Goal: Navigation & Orientation: Find specific page/section

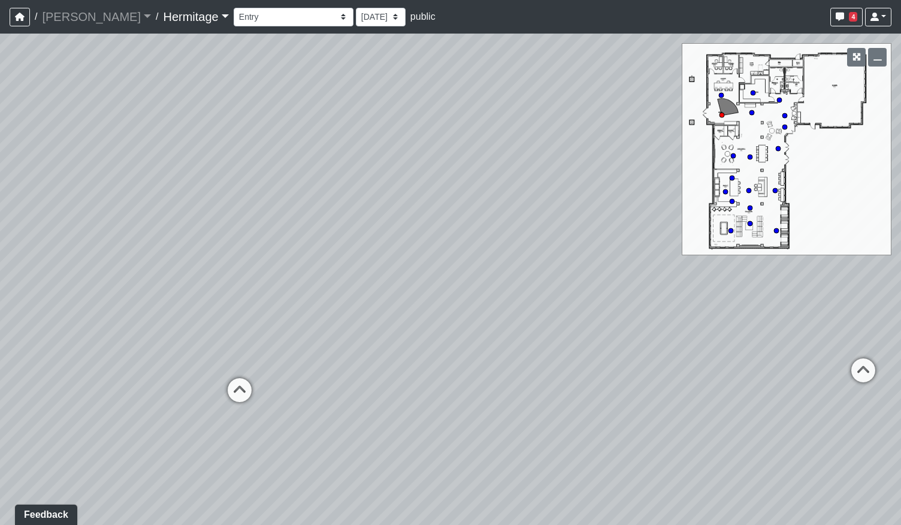
drag, startPoint x: 495, startPoint y: 306, endPoint x: 185, endPoint y: 301, distance: 310.4
click at [185, 301] on div "Loading... Leasing Desk Loading... [GEOGRAPHIC_DATA]" at bounding box center [450, 279] width 901 height 491
drag, startPoint x: 466, startPoint y: 305, endPoint x: 396, endPoint y: 250, distance: 88.3
click at [396, 250] on div "Loading... Leasing Desk Loading... [GEOGRAPHIC_DATA]" at bounding box center [450, 279] width 901 height 491
click at [345, 330] on icon at bounding box center [334, 325] width 36 height 36
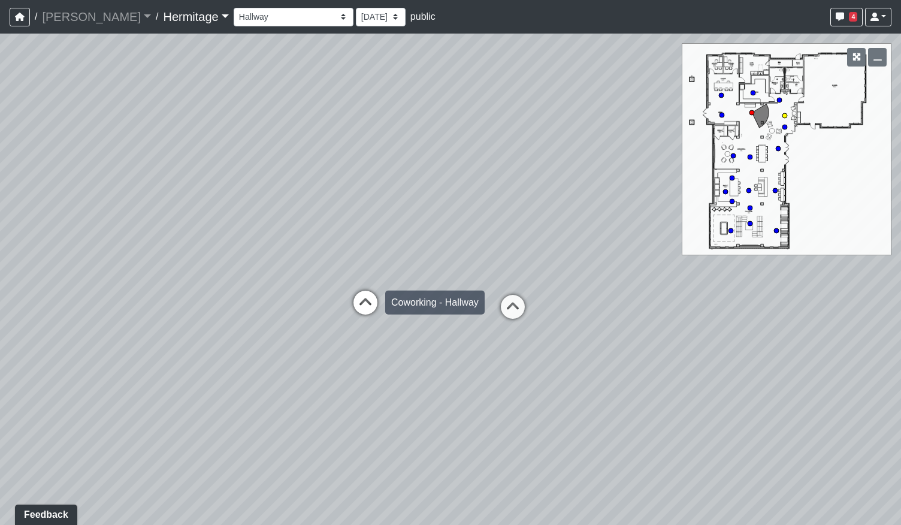
click at [367, 313] on icon at bounding box center [366, 309] width 36 height 36
drag, startPoint x: 399, startPoint y: 319, endPoint x: 397, endPoint y: 223, distance: 95.3
click at [397, 223] on div "Loading... Leasing Desk Loading... Hallway Loading... Entry Loading... Coworkin…" at bounding box center [450, 279] width 901 height 491
drag, startPoint x: 226, startPoint y: 240, endPoint x: 578, endPoint y: 482, distance: 426.9
click at [615, 498] on div "Loading... Leasing Desk Loading... Hallway Loading... Entry Loading... Coworkin…" at bounding box center [450, 279] width 901 height 491
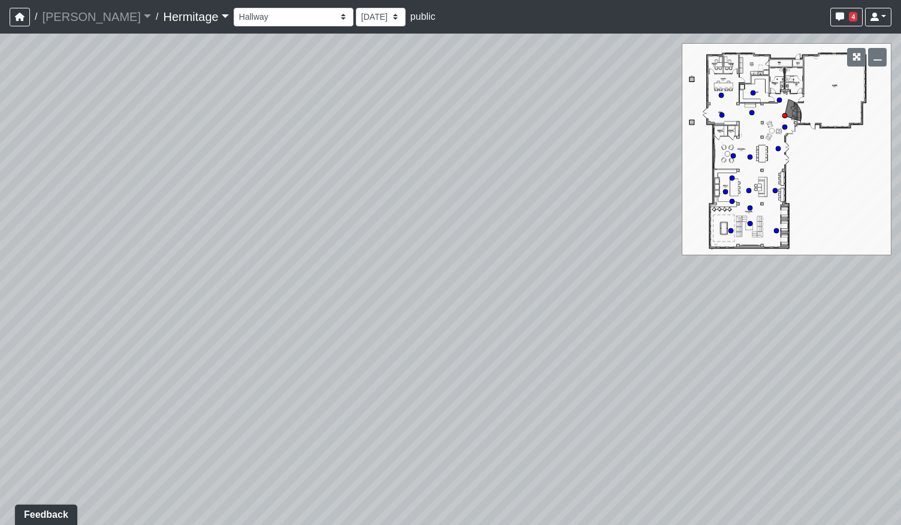
click at [443, 320] on div "Loading... Leasing Desk Loading... Hallway Loading... Entry Loading... Coworkin…" at bounding box center [450, 279] width 901 height 491
drag, startPoint x: 161, startPoint y: 296, endPoint x: 561, endPoint y: 296, distance: 400.2
click at [532, 288] on div "Loading... Leasing Desk Loading... Hallway Loading... Entry Loading... Coworkin…" at bounding box center [450, 279] width 901 height 491
drag, startPoint x: 134, startPoint y: 318, endPoint x: 415, endPoint y: 413, distance: 296.1
click at [415, 413] on div "Loading... Leasing Desk Loading... Hallway Loading... Entry Loading... Coworkin…" at bounding box center [450, 279] width 901 height 491
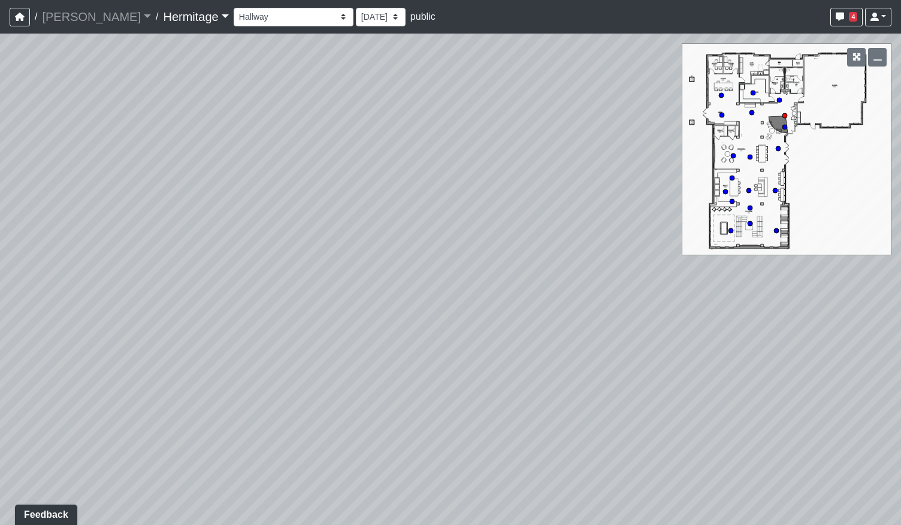
drag, startPoint x: 645, startPoint y: 401, endPoint x: 471, endPoint y: 383, distance: 175.3
click at [451, 402] on div "Loading... Leasing Desk Loading... Hallway Loading... Entry Loading... Coworkin…" at bounding box center [450, 279] width 901 height 491
click at [428, 359] on icon at bounding box center [434, 362] width 36 height 36
drag, startPoint x: 693, startPoint y: 415, endPoint x: 631, endPoint y: 385, distance: 68.1
click at [696, 374] on div "Loading... Leasing Desk Loading... Hallway Loading... Entry Loading... Coworkin…" at bounding box center [450, 279] width 901 height 491
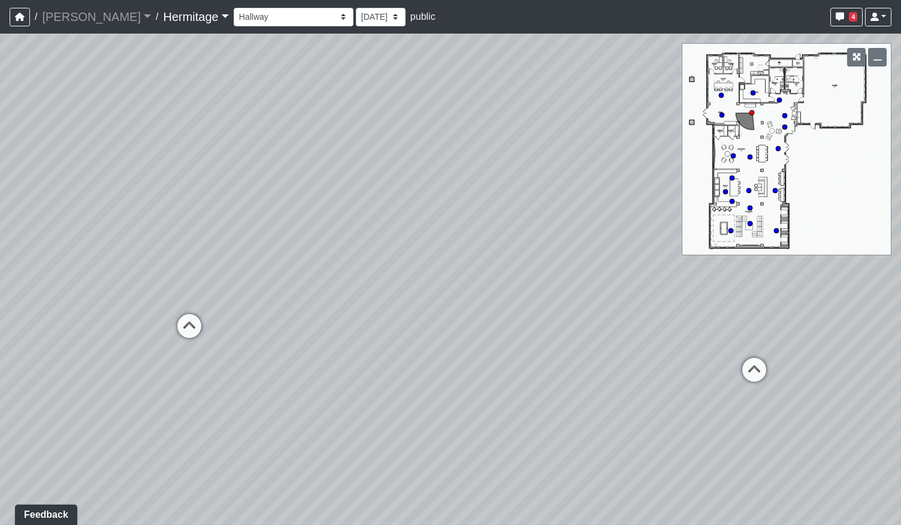
drag, startPoint x: 328, startPoint y: 367, endPoint x: 640, endPoint y: 361, distance: 312.2
click at [640, 361] on div "Loading... Leasing Desk Loading... Hallway Loading... Entry Loading... Coworkin…" at bounding box center [450, 279] width 901 height 491
drag, startPoint x: 522, startPoint y: 346, endPoint x: 679, endPoint y: 285, distance: 168.7
click at [679, 285] on div "Loading... Leasing Desk Loading... Hallway Loading... Entry Loading... Coworkin…" at bounding box center [450, 279] width 901 height 491
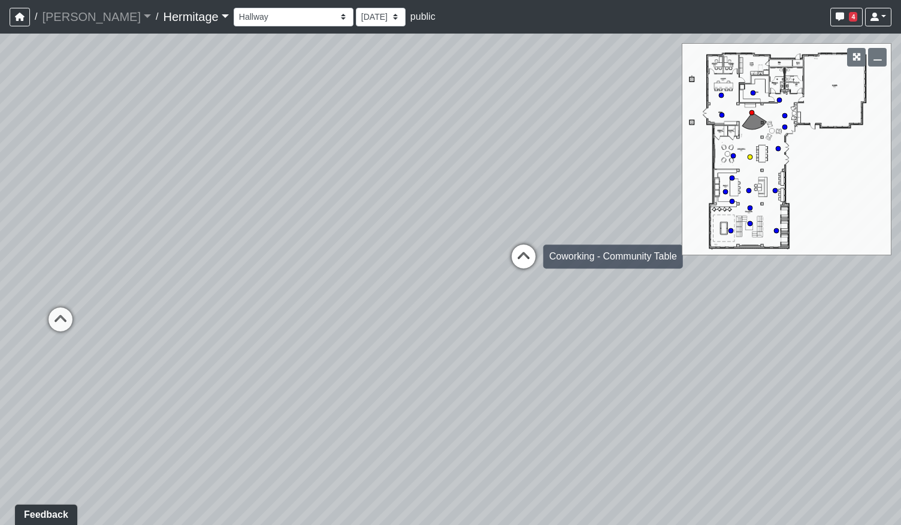
click at [522, 261] on icon at bounding box center [524, 262] width 36 height 36
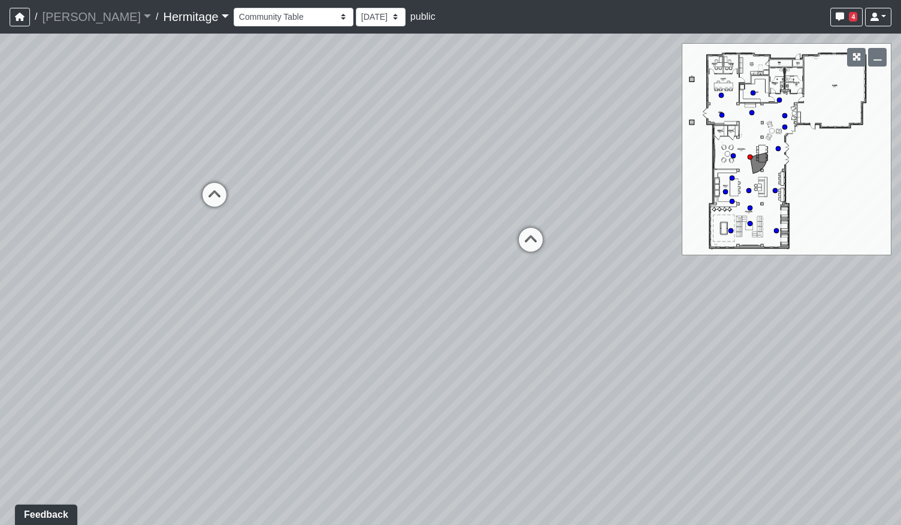
drag, startPoint x: 393, startPoint y: 365, endPoint x: 694, endPoint y: 344, distance: 302.1
click at [694, 344] on div "Loading... Leasing Desk Loading... Hallway Loading... Entry Loading... Coworkin…" at bounding box center [450, 279] width 901 height 491
click at [526, 229] on icon at bounding box center [531, 246] width 36 height 36
drag, startPoint x: 608, startPoint y: 369, endPoint x: 278, endPoint y: 412, distance: 332.3
click at [291, 408] on div "Loading... Leasing Desk Loading... Hallway Loading... Entry Loading... Coworkin…" at bounding box center [450, 279] width 901 height 491
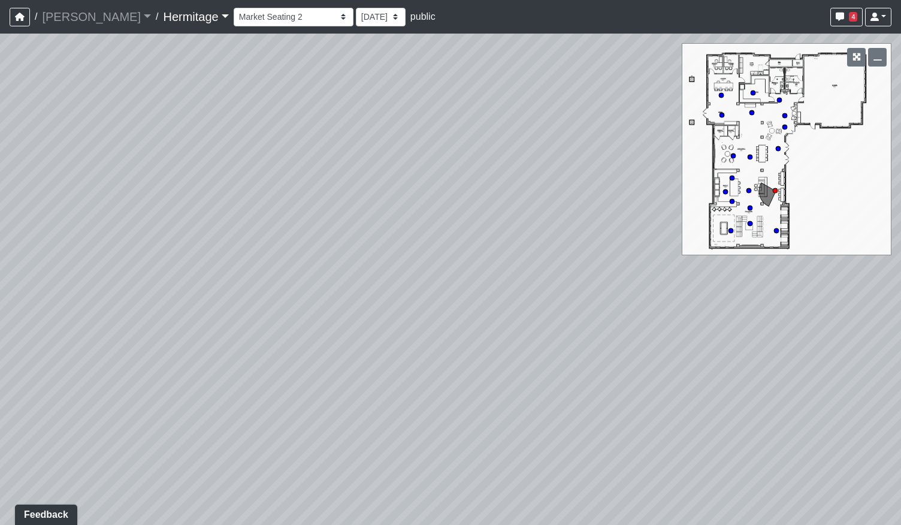
drag, startPoint x: 507, startPoint y: 384, endPoint x: 411, endPoint y: 285, distance: 138.1
click at [404, 285] on div "Loading... Leasing Desk Loading... Hallway Loading... Entry Loading... Coworkin…" at bounding box center [450, 279] width 901 height 491
click at [214, 306] on icon at bounding box center [225, 311] width 36 height 36
drag, startPoint x: 339, startPoint y: 352, endPoint x: 543, endPoint y: 325, distance: 206.0
click at [522, 330] on div "Loading... Leasing Desk Loading... Hallway Loading... Entry Loading... Coworkin…" at bounding box center [450, 279] width 901 height 491
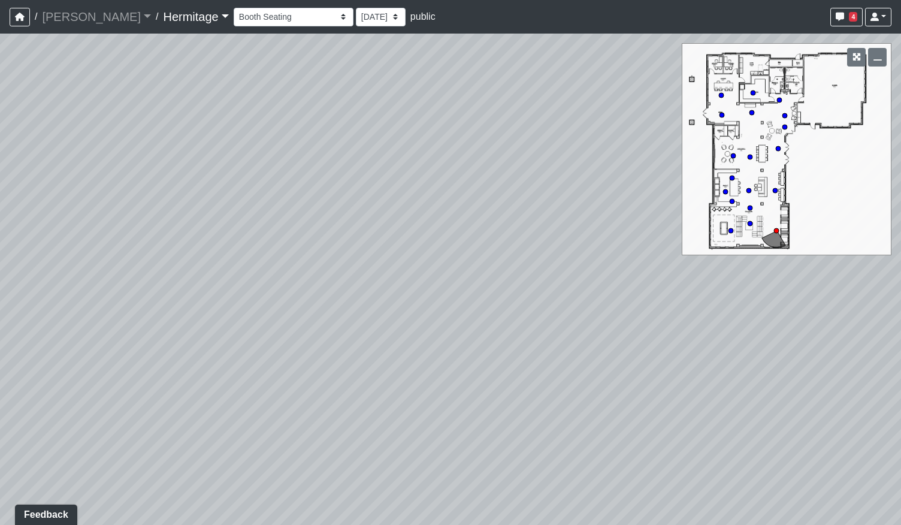
drag, startPoint x: 664, startPoint y: 352, endPoint x: 322, endPoint y: 348, distance: 342.1
click at [290, 367] on div "Loading... Leasing Desk Loading... Hallway Loading... Entry Loading... Coworkin…" at bounding box center [450, 279] width 901 height 491
drag, startPoint x: 630, startPoint y: 308, endPoint x: 285, endPoint y: 346, distance: 347.8
click at [285, 345] on div "Loading... Leasing Desk Loading... Hallway Loading... Entry Loading... Coworkin…" at bounding box center [450, 279] width 901 height 491
drag, startPoint x: 576, startPoint y: 394, endPoint x: 245, endPoint y: 396, distance: 331.3
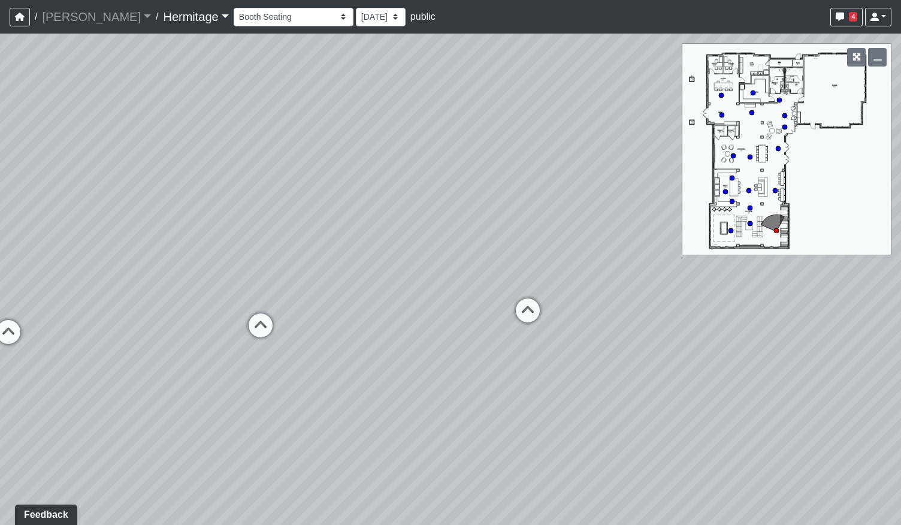
click at [245, 396] on div "Loading... Leasing Desk Loading... Hallway Loading... Entry Loading... Coworkin…" at bounding box center [450, 279] width 901 height 491
click at [258, 322] on icon at bounding box center [261, 331] width 36 height 36
drag, startPoint x: 466, startPoint y: 466, endPoint x: 617, endPoint y: 412, distance: 159.8
click at [610, 419] on div "Loading... Leasing Desk Loading... Hallway Loading... Entry Loading... Coworkin…" at bounding box center [450, 279] width 901 height 491
drag, startPoint x: 400, startPoint y: 427, endPoint x: 424, endPoint y: 445, distance: 30.0
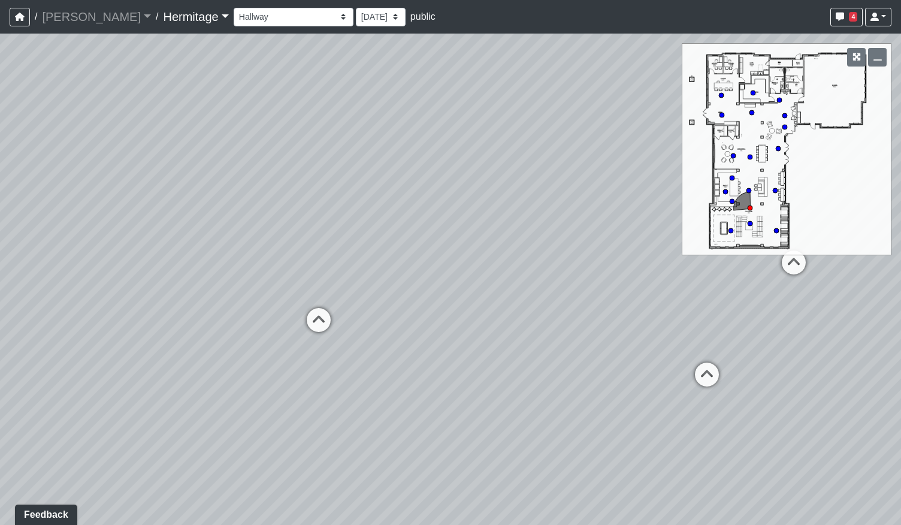
click at [424, 445] on div "Loading... Leasing Desk Loading... Hallway Loading... Entry Loading... Coworkin…" at bounding box center [450, 279] width 901 height 491
click at [327, 324] on icon at bounding box center [321, 328] width 36 height 36
drag, startPoint x: 263, startPoint y: 282, endPoint x: 392, endPoint y: 393, distance: 170.4
click at [392, 393] on div "Loading... Leasing Desk Loading... Hallway Loading... Entry Loading... Coworkin…" at bounding box center [450, 279] width 901 height 491
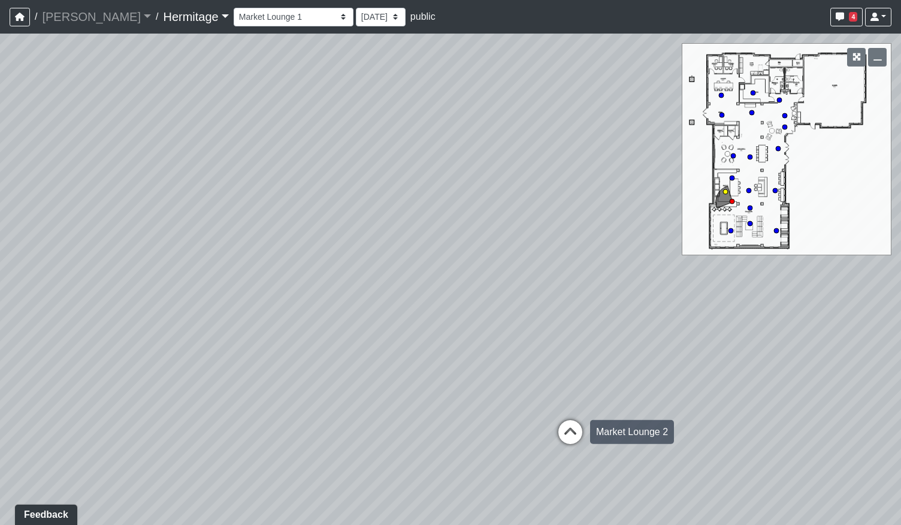
click at [574, 428] on icon at bounding box center [570, 438] width 36 height 36
drag, startPoint x: 681, startPoint y: 408, endPoint x: 527, endPoint y: 416, distance: 154.2
click at [527, 416] on div "Loading... Leasing Desk Loading... Hallway Loading... Entry Loading... Coworkin…" at bounding box center [450, 279] width 901 height 491
drag, startPoint x: 658, startPoint y: 450, endPoint x: 498, endPoint y: 371, distance: 177.9
click at [421, 360] on div "Loading... Leasing Desk Loading... Hallway Loading... Entry Loading... Coworkin…" at bounding box center [450, 279] width 901 height 491
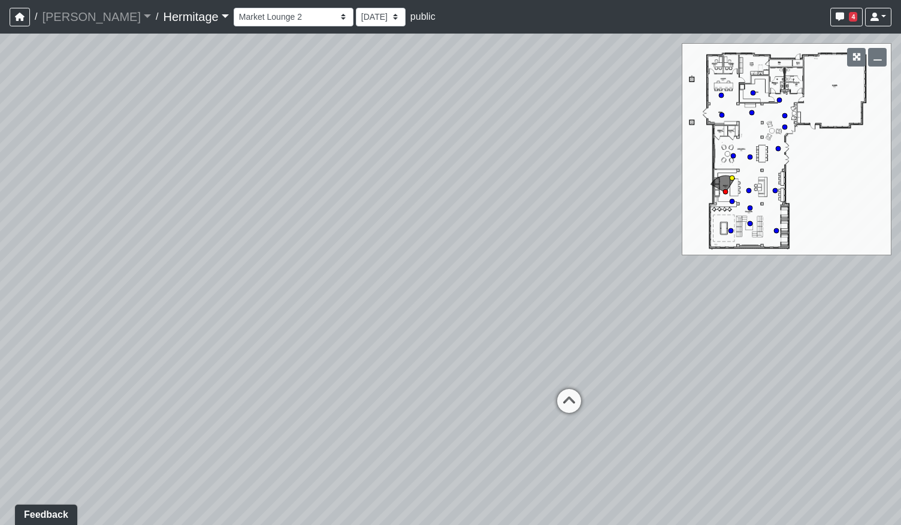
drag, startPoint x: 567, startPoint y: 400, endPoint x: 546, endPoint y: 403, distance: 21.2
click at [567, 400] on icon at bounding box center [569, 407] width 36 height 36
drag, startPoint x: 365, startPoint y: 376, endPoint x: 585, endPoint y: 373, distance: 219.3
click at [555, 359] on div "Loading... Leasing Desk Loading... Hallway Loading... Entry Loading... Coworkin…" at bounding box center [450, 279] width 901 height 491
drag, startPoint x: 398, startPoint y: 390, endPoint x: 521, endPoint y: 488, distance: 157.8
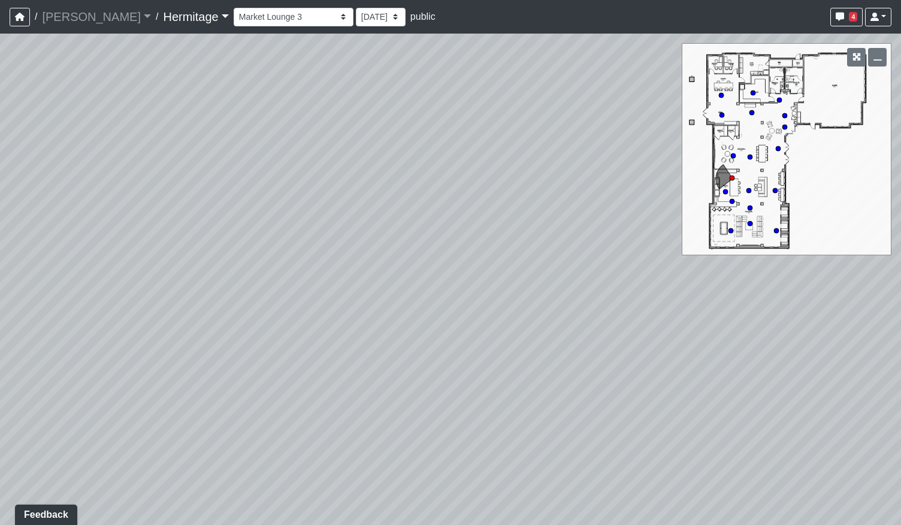
click at [521, 488] on div "Loading... Leasing Desk Loading... Hallway Loading... Entry Loading... Coworkin…" at bounding box center [450, 279] width 901 height 491
drag, startPoint x: 620, startPoint y: 418, endPoint x: 220, endPoint y: 327, distance: 409.3
click at [289, 347] on div "Loading... Leasing Desk Loading... Hallway Loading... Entry Loading... Coworkin…" at bounding box center [450, 279] width 901 height 491
drag, startPoint x: 162, startPoint y: 248, endPoint x: 560, endPoint y: 343, distance: 408.4
click at [560, 343] on div "Loading... Leasing Desk Loading... Hallway Loading... Entry Loading... Coworkin…" at bounding box center [450, 279] width 901 height 491
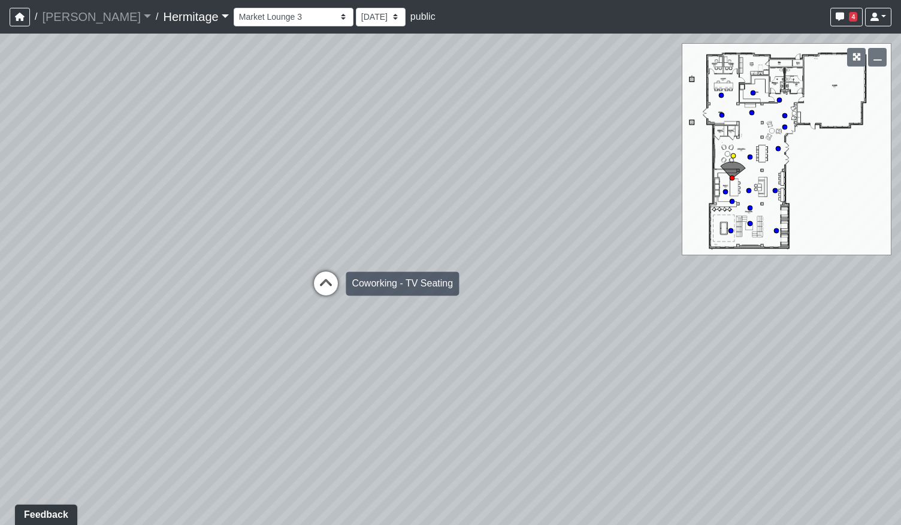
click at [325, 285] on icon at bounding box center [326, 289] width 36 height 36
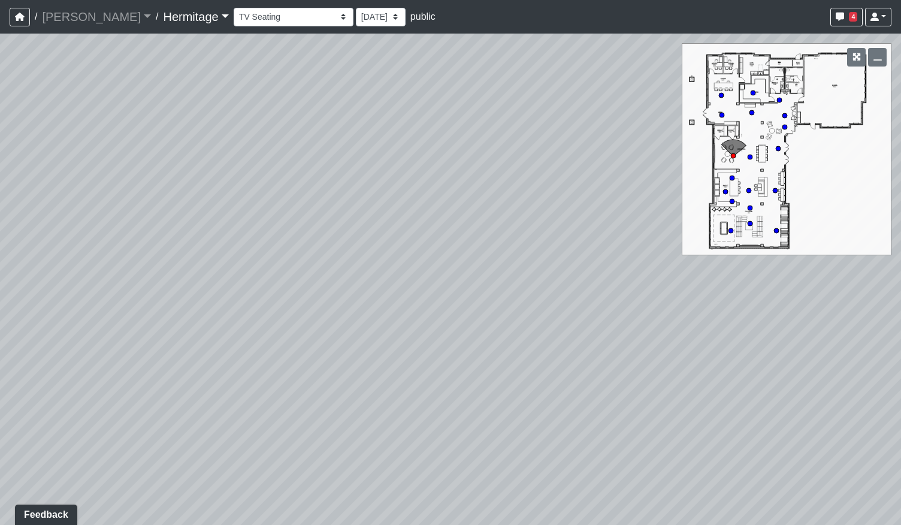
drag, startPoint x: 240, startPoint y: 247, endPoint x: 590, endPoint y: 324, distance: 358.2
click at [595, 328] on div "Loading... Leasing Desk Loading... Hallway Loading... Entry Loading... Coworkin…" at bounding box center [450, 279] width 901 height 491
drag, startPoint x: 192, startPoint y: 355, endPoint x: 619, endPoint y: 379, distance: 427.9
click at [619, 379] on div "Loading... Leasing Desk Loading... Hallway Loading... Entry Loading... Coworkin…" at bounding box center [450, 279] width 901 height 491
drag, startPoint x: 708, startPoint y: 367, endPoint x: 200, endPoint y: 379, distance: 508.2
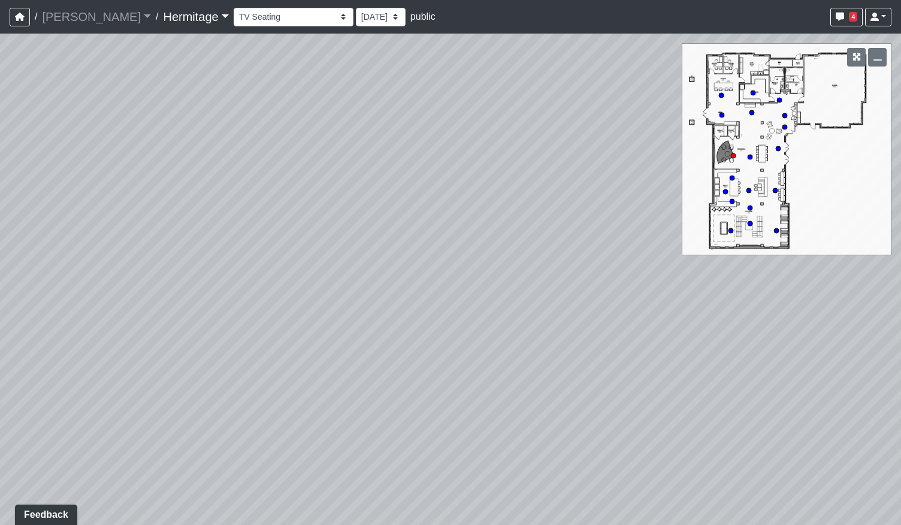
click at [192, 379] on div "Loading... Leasing Desk Loading... Hallway Loading... Entry Loading... Coworkin…" at bounding box center [450, 279] width 901 height 491
drag, startPoint x: 223, startPoint y: 373, endPoint x: 66, endPoint y: 380, distance: 157.7
click at [73, 380] on div "Loading... Leasing Desk Loading... Hallway Loading... Entry Loading... Coworkin…" at bounding box center [450, 279] width 901 height 491
drag, startPoint x: 340, startPoint y: 343, endPoint x: 580, endPoint y: 309, distance: 242.1
click at [575, 309] on div "Loading... Leasing Desk Loading... Hallway Loading... Entry Loading... Coworkin…" at bounding box center [450, 279] width 901 height 491
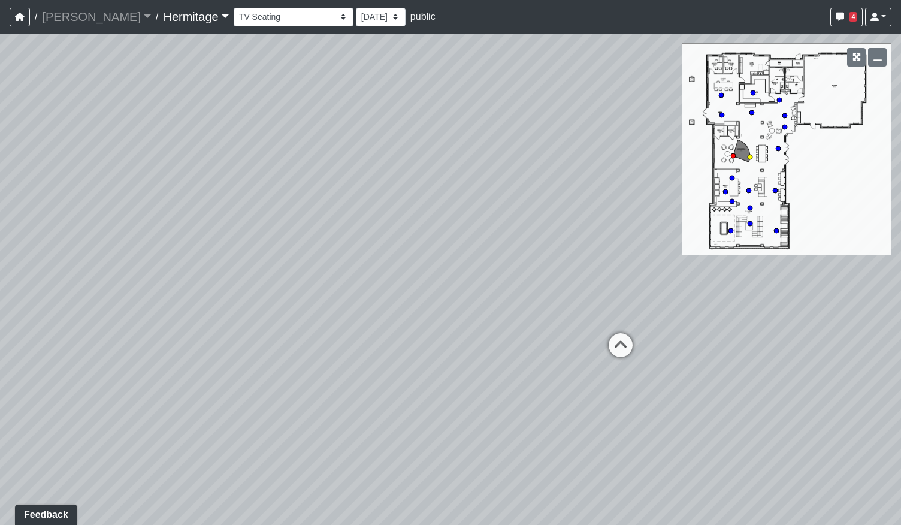
click at [617, 350] on icon at bounding box center [621, 351] width 36 height 36
drag, startPoint x: 312, startPoint y: 345, endPoint x: 457, endPoint y: 340, distance: 145.1
click at [413, 377] on div "Loading... Leasing Desk Loading... Hallway Loading... Entry Loading... Coworkin…" at bounding box center [450, 279] width 901 height 491
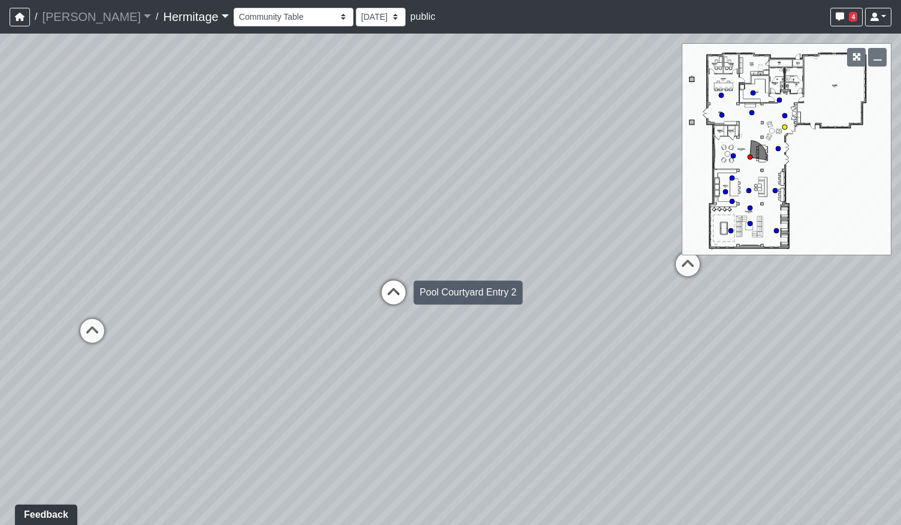
click at [387, 291] on icon at bounding box center [394, 298] width 36 height 36
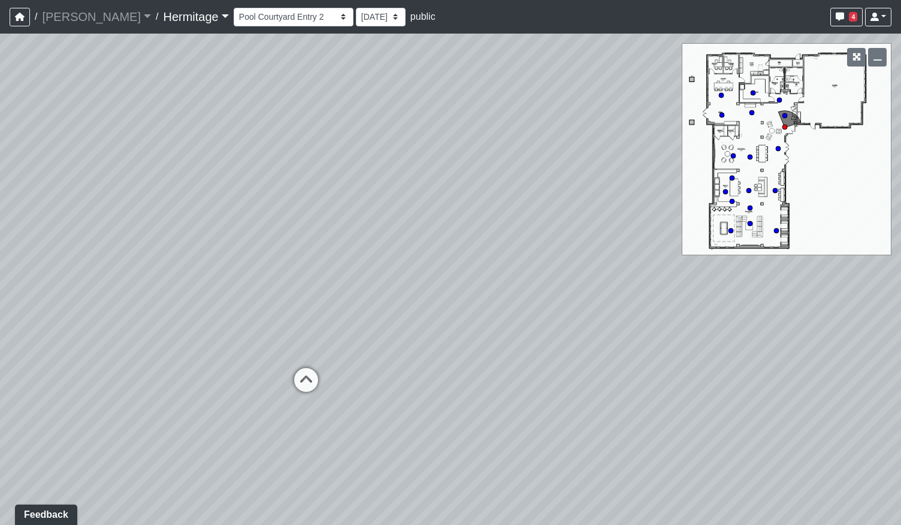
drag, startPoint x: 259, startPoint y: 355, endPoint x: 478, endPoint y: 327, distance: 220.5
click at [479, 321] on div "Loading... Leasing Desk Loading... Hallway Loading... Entry Loading... Coworkin…" at bounding box center [450, 279] width 901 height 491
click at [297, 383] on icon at bounding box center [308, 386] width 36 height 36
drag, startPoint x: 436, startPoint y: 208, endPoint x: 458, endPoint y: 382, distance: 175.8
click at [458, 382] on div "Loading... Leasing Desk Loading... Hallway Loading... Entry Loading... Coworkin…" at bounding box center [450, 279] width 901 height 491
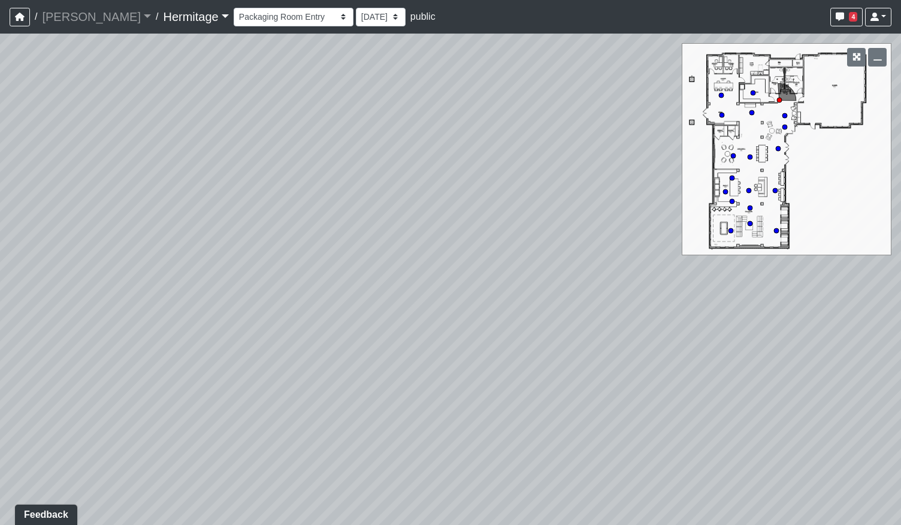
drag, startPoint x: 599, startPoint y: 393, endPoint x: 350, endPoint y: 360, distance: 250.8
click at [376, 365] on div "Loading... Leasing Desk Loading... Hallway Loading... Entry Loading... Coworkin…" at bounding box center [450, 279] width 901 height 491
drag, startPoint x: 517, startPoint y: 365, endPoint x: 179, endPoint y: 367, distance: 337.9
click at [140, 370] on div "Loading... Leasing Desk Loading... Hallway Loading... Entry Loading... Coworkin…" at bounding box center [450, 279] width 901 height 491
click at [278, 473] on div "Loading... Coworking - Hallway" at bounding box center [285, 487] width 36 height 36
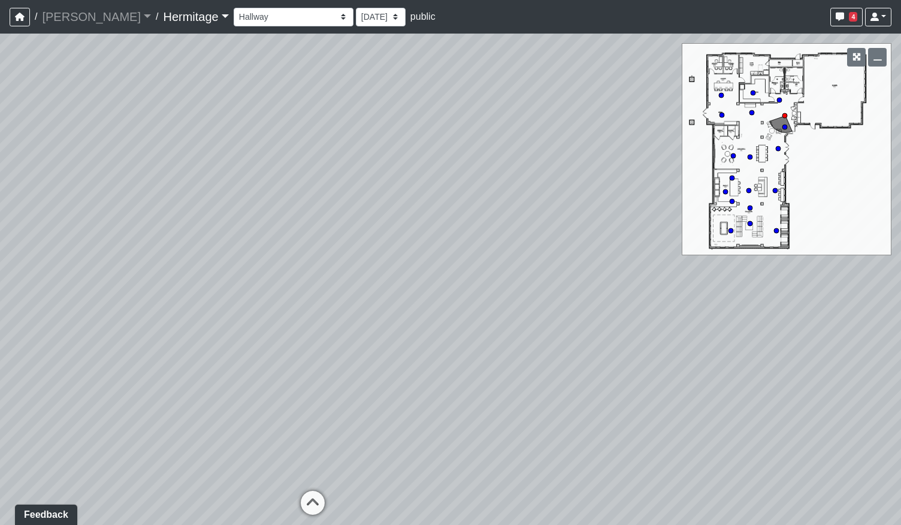
drag, startPoint x: 348, startPoint y: 434, endPoint x: 220, endPoint y: 401, distance: 131.2
click at [255, 428] on div "Loading... Leasing Desk Loading... Hallway Loading... Entry Loading... Coworkin…" at bounding box center [450, 279] width 901 height 491
click at [598, 353] on icon at bounding box center [599, 354] width 36 height 36
click at [552, 350] on icon at bounding box center [543, 357] width 36 height 36
drag, startPoint x: 672, startPoint y: 379, endPoint x: 379, endPoint y: 372, distance: 293.7
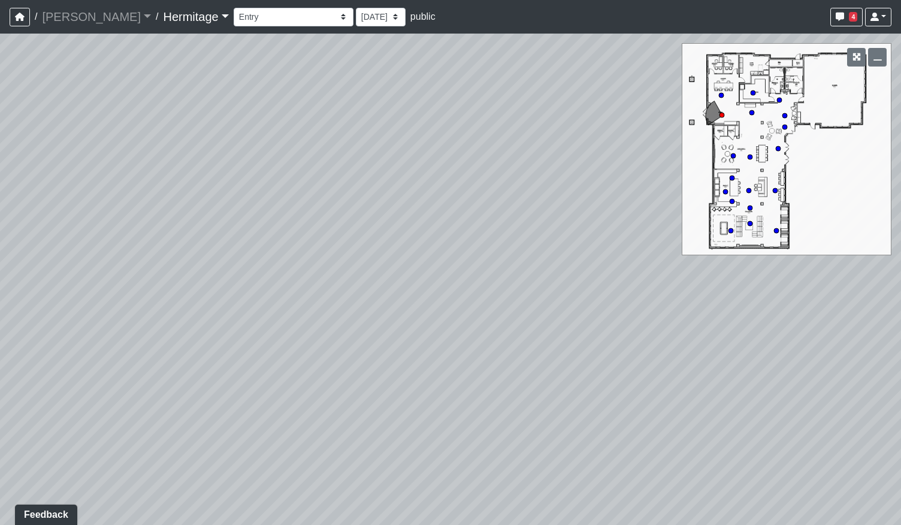
click at [382, 374] on div "Loading... Leasing Desk Loading... Hallway Loading... Entry Loading... Coworkin…" at bounding box center [450, 279] width 901 height 491
drag, startPoint x: 572, startPoint y: 353, endPoint x: 304, endPoint y: 347, distance: 267.9
click at [304, 347] on div "Loading... Leasing Desk Loading... Hallway Loading... Entry Loading... Coworkin…" at bounding box center [450, 279] width 901 height 491
click at [406, 402] on icon at bounding box center [412, 405] width 36 height 36
select select "cPh2sVofaZMyEQLKVe4Atc"
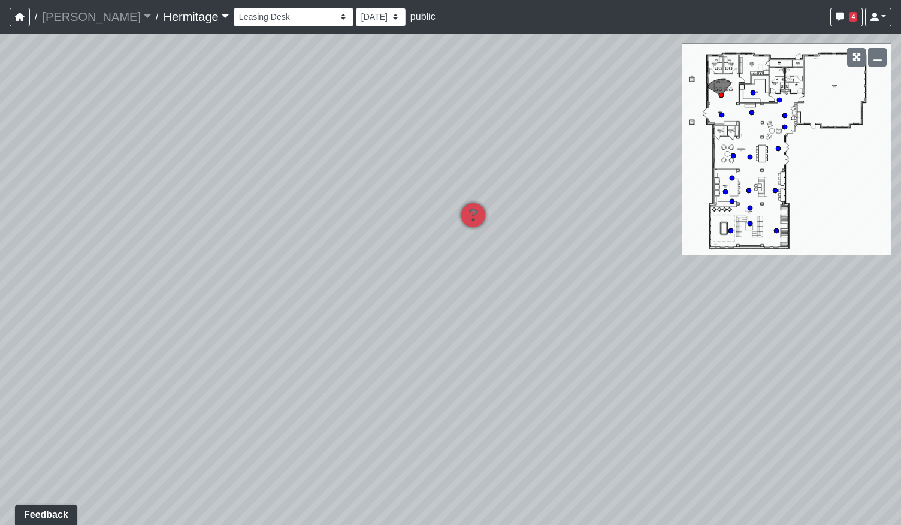
drag, startPoint x: 267, startPoint y: 328, endPoint x: 390, endPoint y: 330, distance: 123.4
click at [390, 330] on div "Loading... Leasing Desk Loading... Hallway Loading... Entry Loading... Coworkin…" at bounding box center [450, 279] width 901 height 491
drag, startPoint x: 115, startPoint y: 315, endPoint x: 485, endPoint y: 253, distance: 375.3
click at [481, 256] on div "Loading... Leasing Desk Loading... Hallway Loading... Entry Loading... Coworkin…" at bounding box center [450, 279] width 901 height 491
drag, startPoint x: 188, startPoint y: 246, endPoint x: 527, endPoint y: 310, distance: 345.0
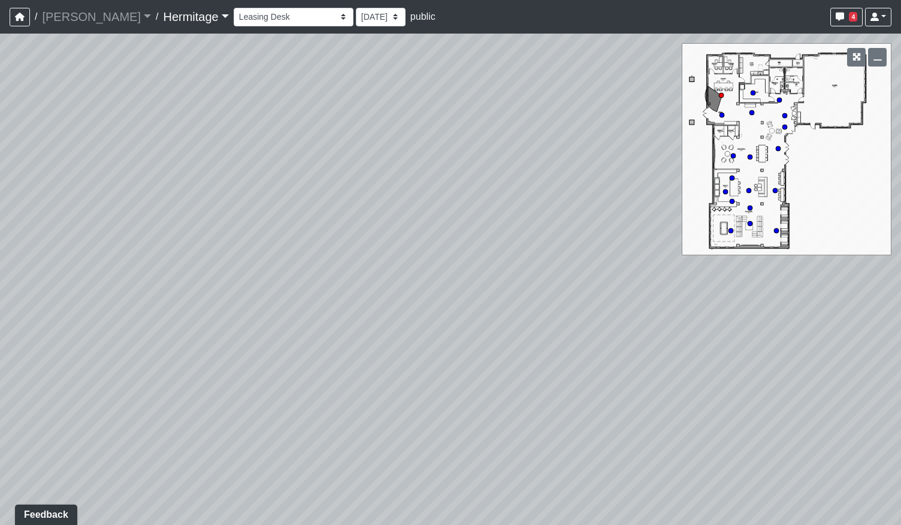
click at [543, 305] on div "Loading... Leasing Desk Loading... Hallway Loading... Entry Loading... Coworkin…" at bounding box center [450, 279] width 901 height 491
drag, startPoint x: 237, startPoint y: 301, endPoint x: 637, endPoint y: 356, distance: 404.1
click at [642, 359] on div "Loading... Leasing Desk Loading... Hallway Loading... Entry Loading... Coworkin…" at bounding box center [450, 279] width 901 height 491
drag, startPoint x: 71, startPoint y: 292, endPoint x: 377, endPoint y: 301, distance: 306.9
click at [377, 301] on div "Loading... Leasing Desk Loading... Hallway Loading... Entry Loading... Coworkin…" at bounding box center [450, 279] width 901 height 491
